Goal: Navigation & Orientation: Find specific page/section

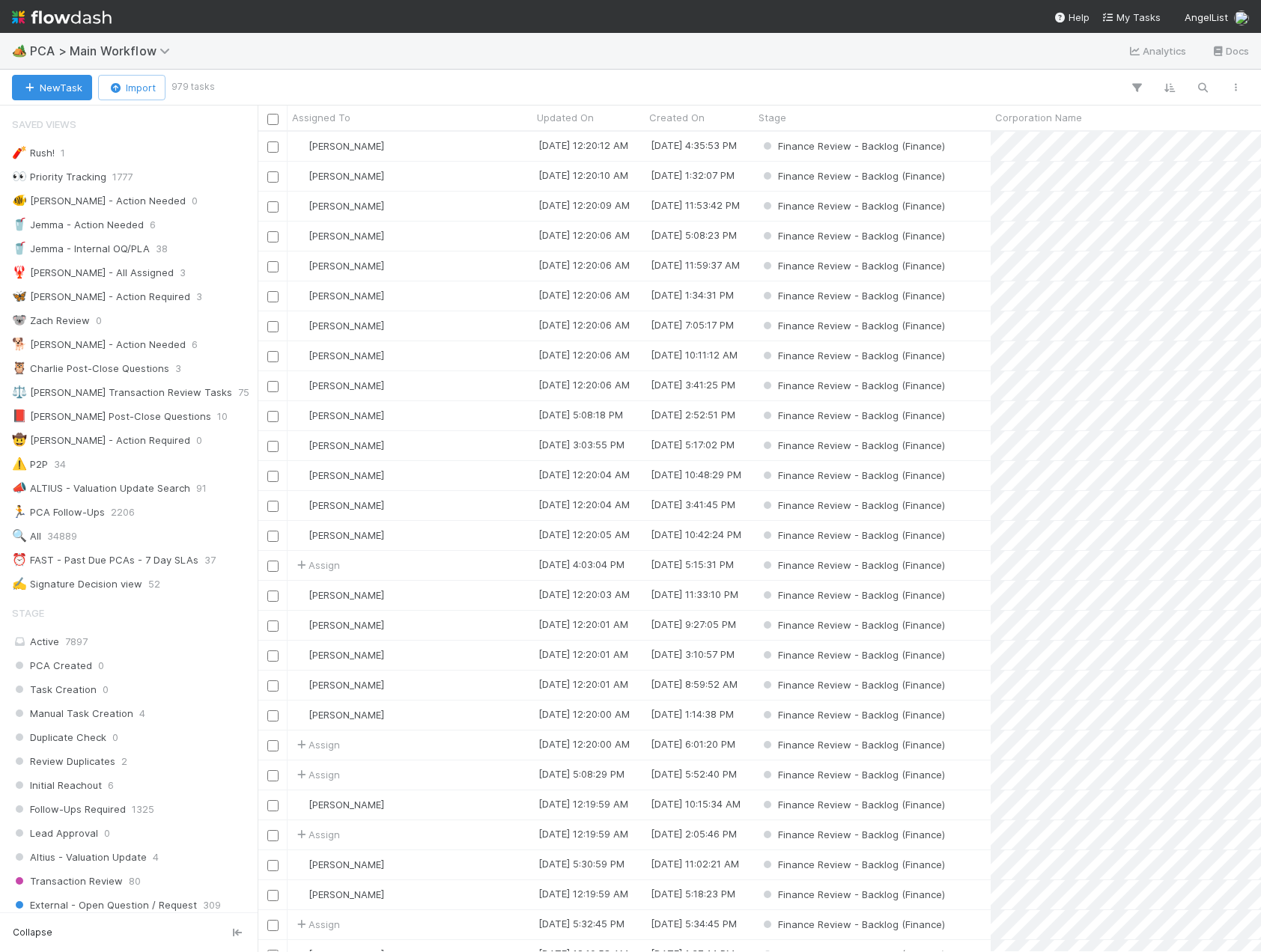
scroll to position [974, 0]
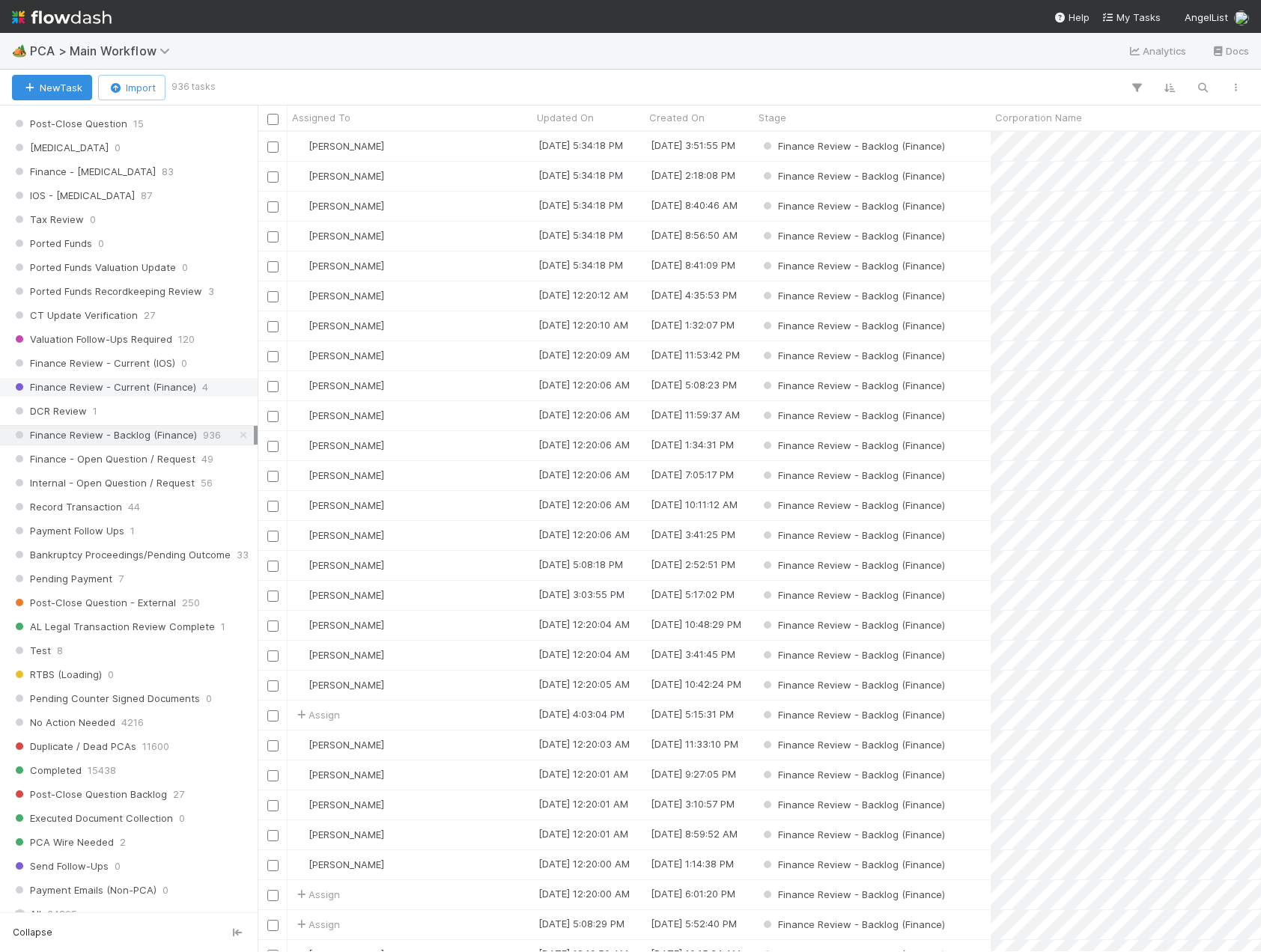
click at [176, 391] on span "Finance Review - Current (Finance)" at bounding box center [104, 387] width 184 height 19
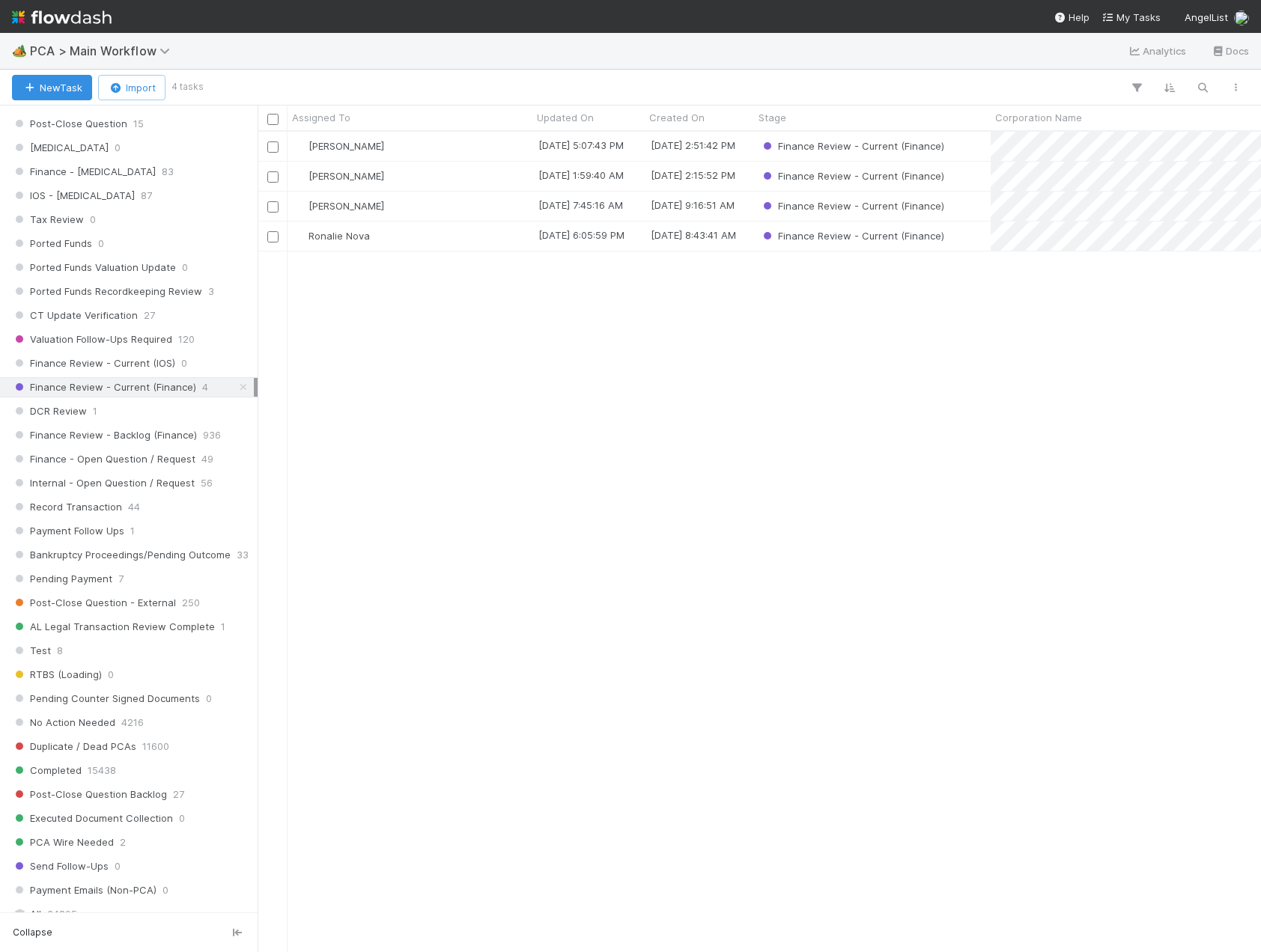
scroll to position [810, 992]
click at [40, 420] on span "DCR Review" at bounding box center [49, 411] width 75 height 19
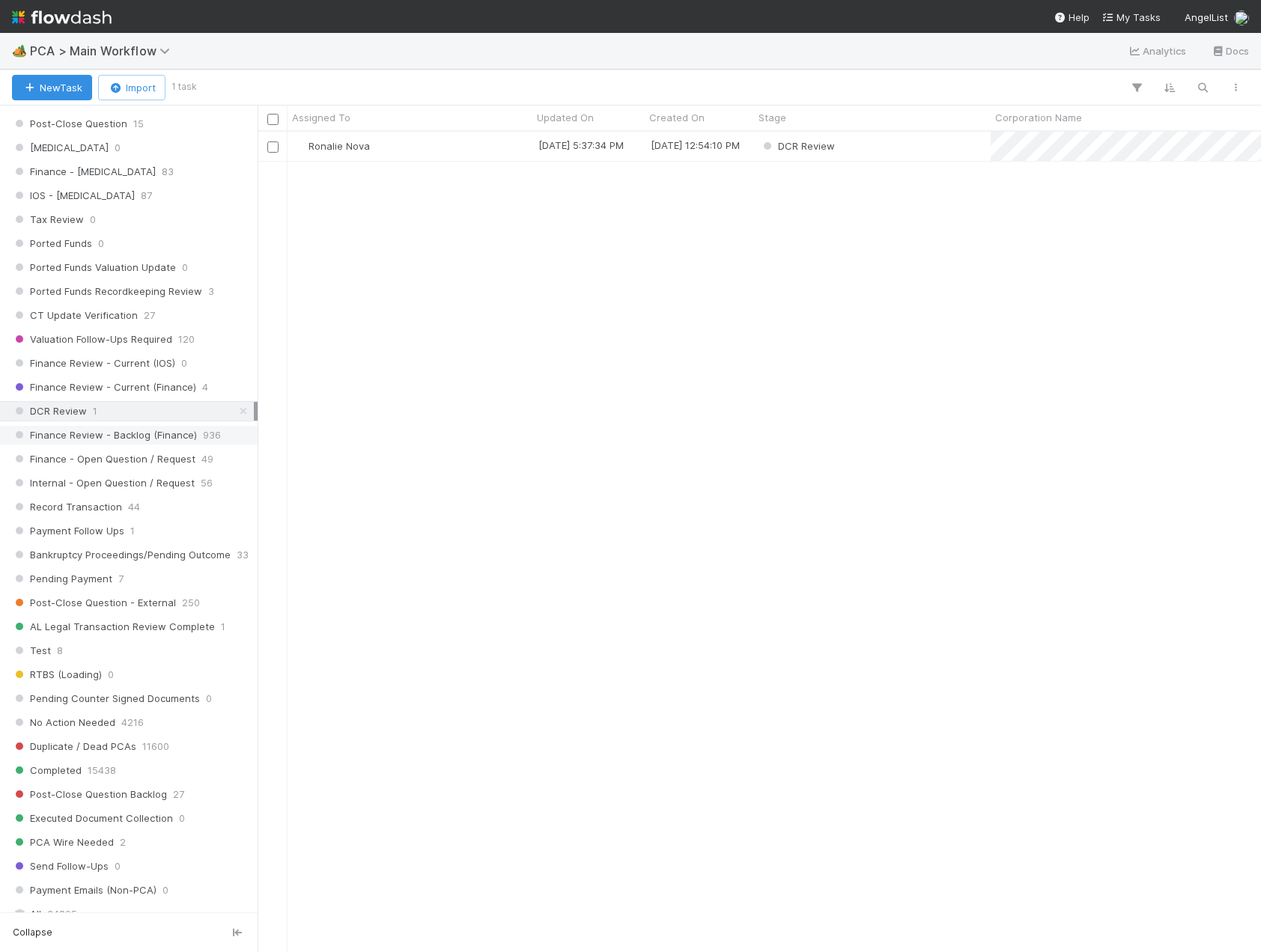
scroll to position [810, 992]
click at [125, 437] on span "Finance Review - Backlog (Finance)" at bounding box center [104, 435] width 184 height 19
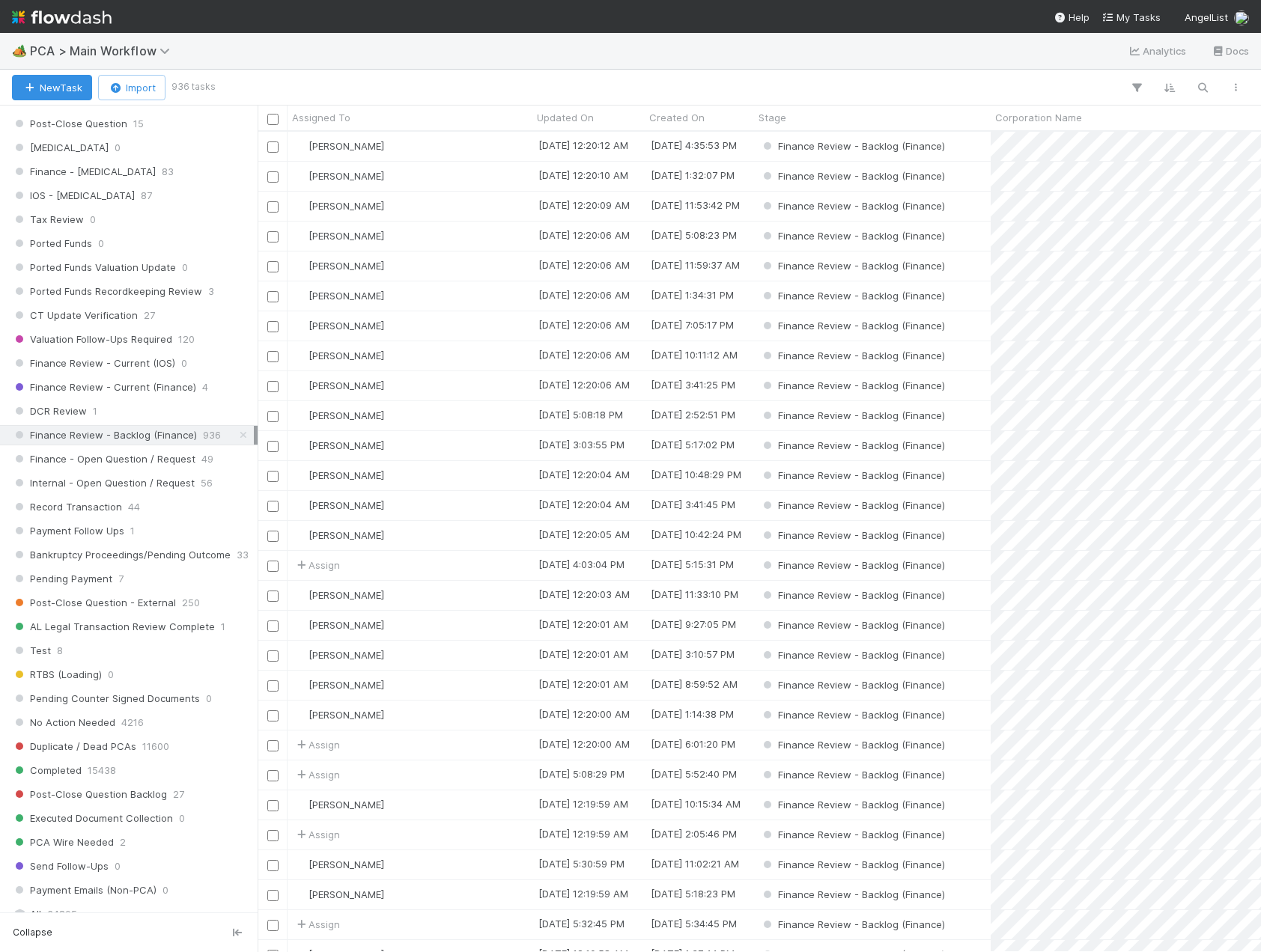
scroll to position [810, 992]
click at [84, 388] on span "Finance Review - Current (Finance)" at bounding box center [104, 387] width 184 height 19
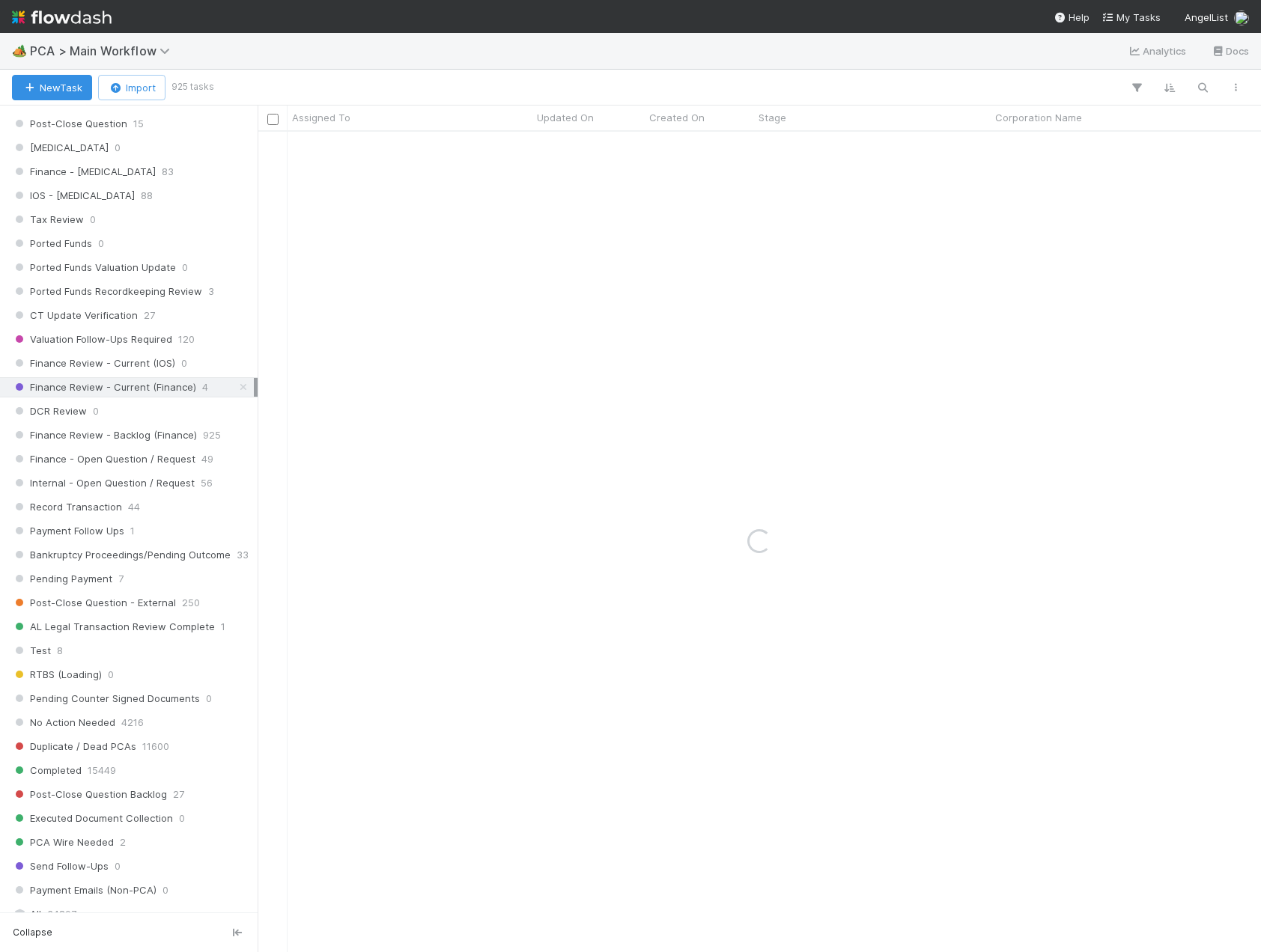
click at [84, 388] on span "Finance Review - Current (Finance)" at bounding box center [104, 387] width 184 height 19
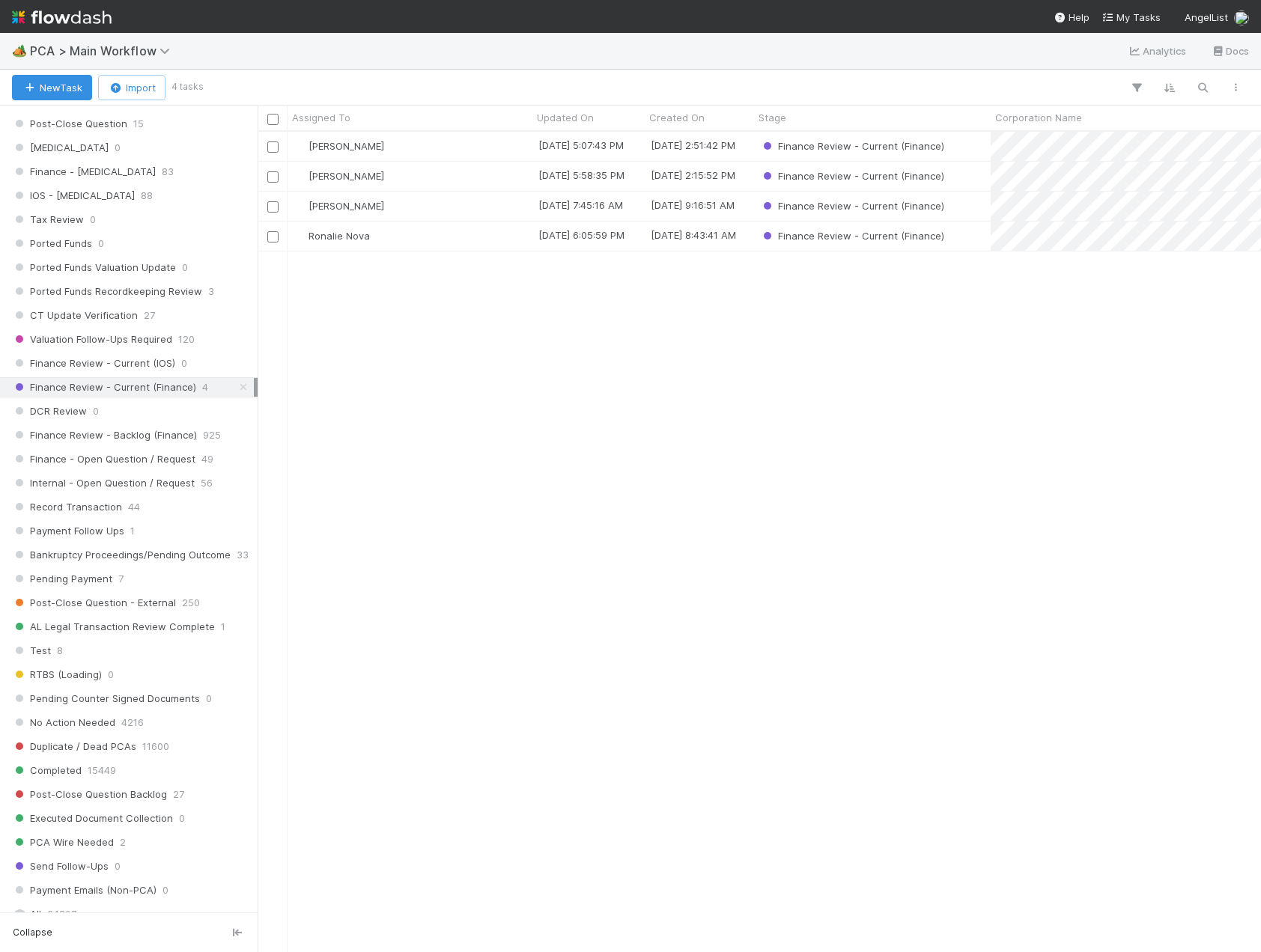
scroll to position [810, 992]
click at [503, 447] on div "[PERSON_NAME] [DATE] 5:07:43 PM [DATE] 2:51:42 PM Finance Review - Current (Fin…" at bounding box center [759, 541] width 1003 height 820
